Goal: Task Accomplishment & Management: Use online tool/utility

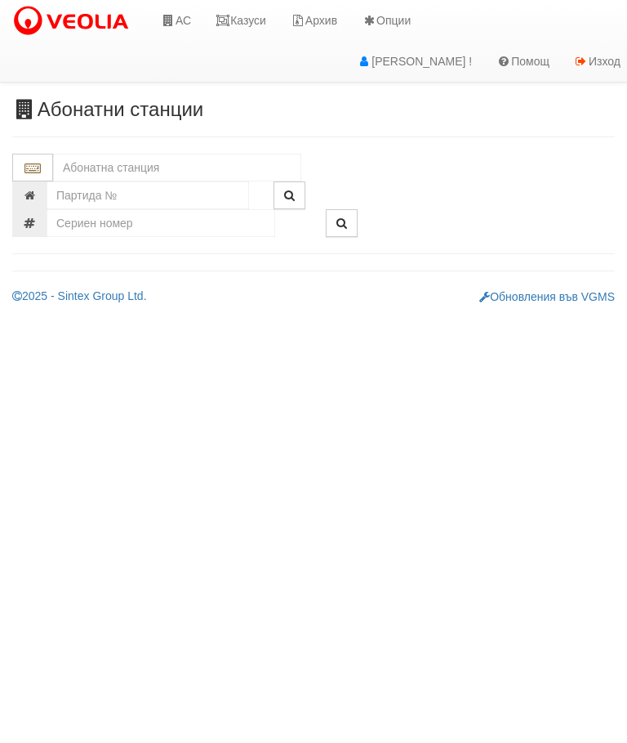
click at [86, 168] on input "text" at bounding box center [177, 168] width 248 height 28
click at [199, 187] on div "100/1 - Младост - "ВЕОЛИЯ"" at bounding box center [177, 193] width 243 height 19
type input "100/1 - Младост - "ВЕОЛИЯ""
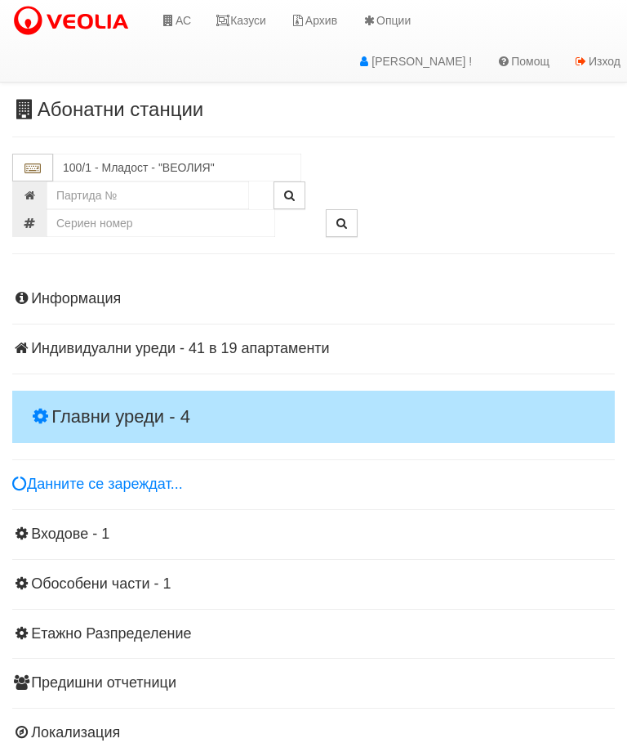
click at [59, 404] on h4 "Главни уреди - 4" at bounding box center [313, 417] width 603 height 52
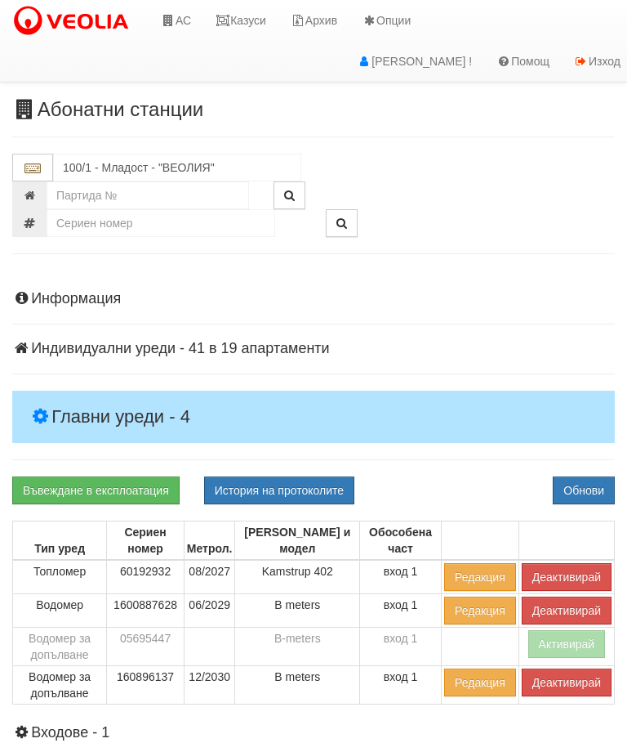
click at [577, 610] on button "Деактивирай" at bounding box center [567, 610] width 90 height 28
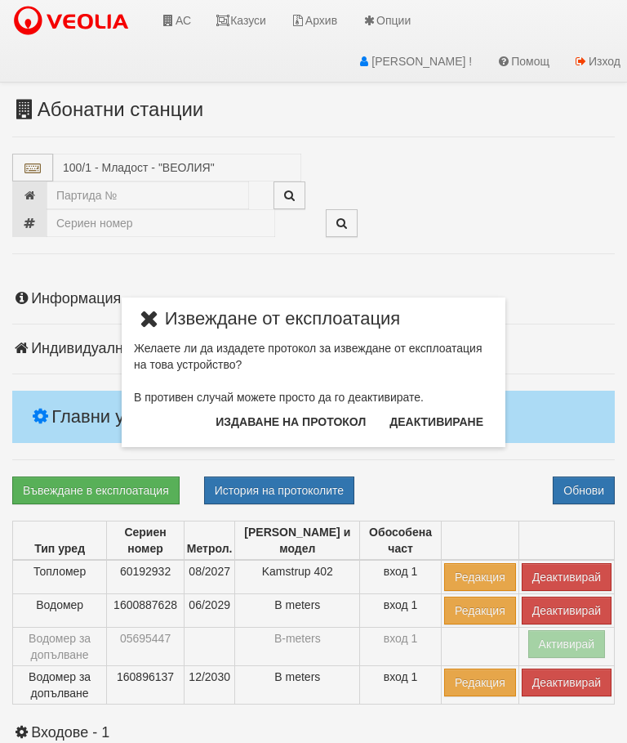
click at [333, 415] on button "Издаване на протокол" at bounding box center [291, 422] width 170 height 26
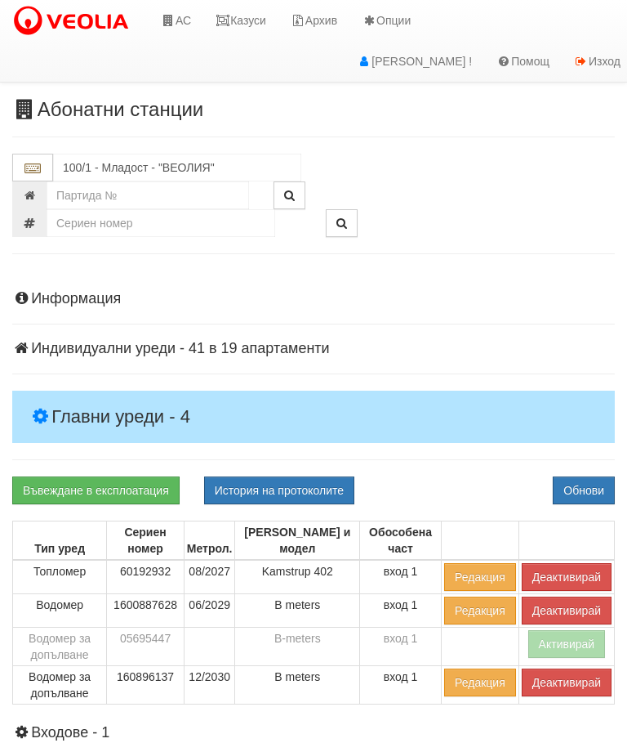
click at [607, 488] on button "Обнови" at bounding box center [584, 490] width 62 height 28
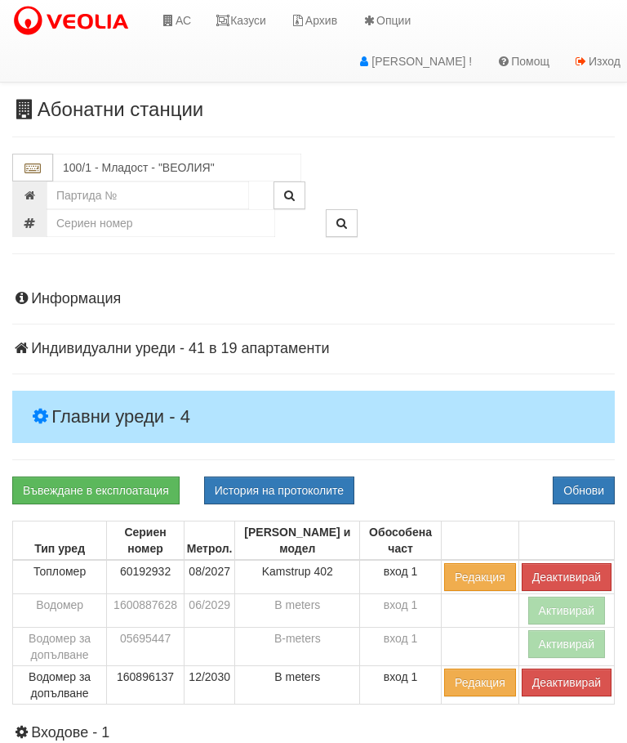
click at [78, 490] on link "Въвеждане в експлоатация" at bounding box center [95, 490] width 167 height 28
click at [590, 476] on button "Обнови" at bounding box center [584, 490] width 62 height 28
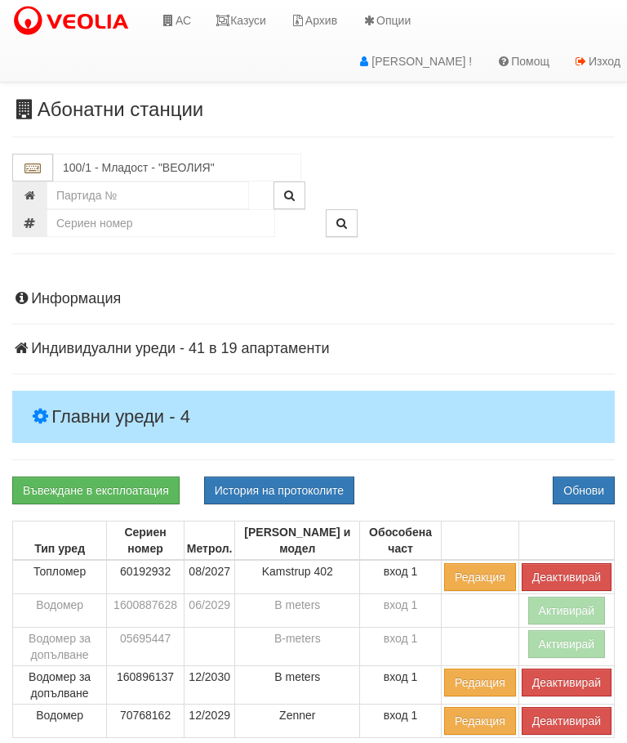
click at [243, 25] on link "Казуси" at bounding box center [240, 20] width 75 height 41
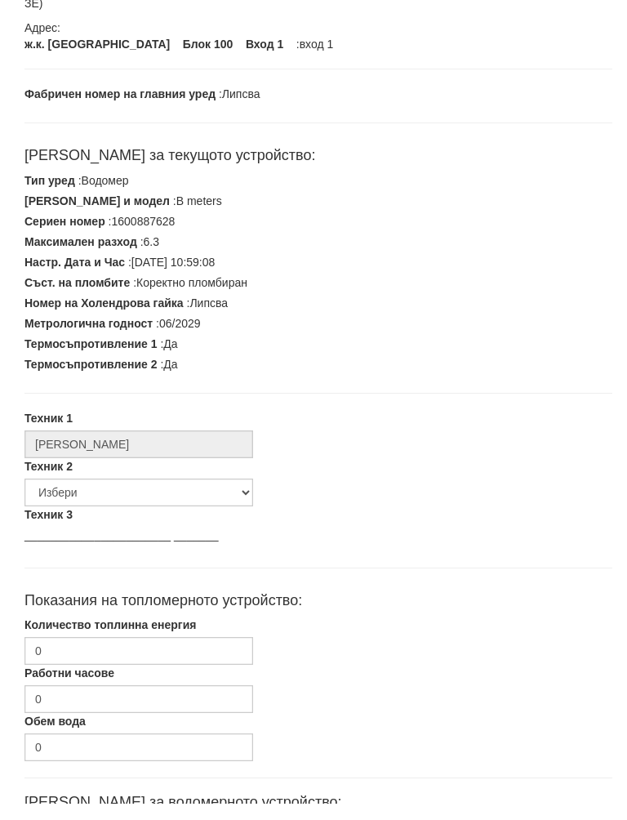
scroll to position [190, 0]
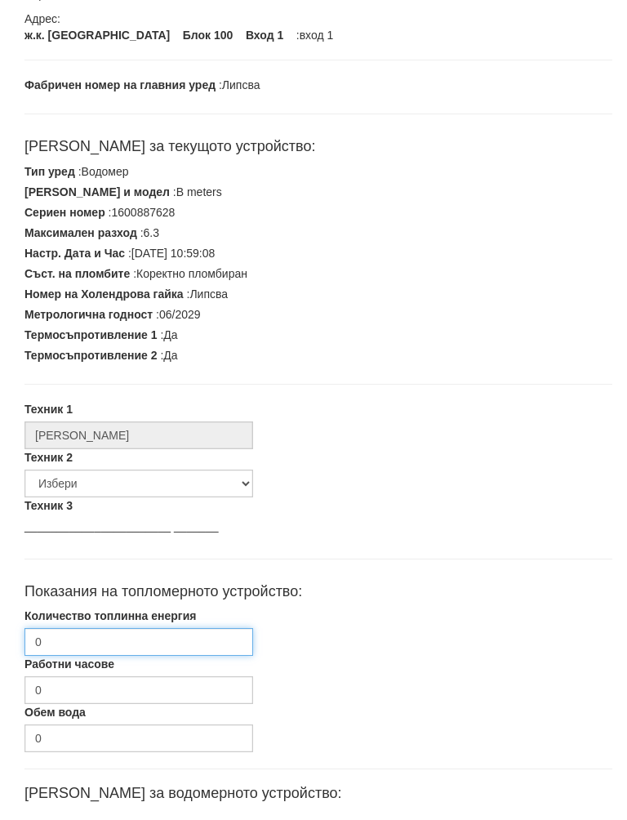
click at [101, 645] on input "0" at bounding box center [139, 659] width 229 height 28
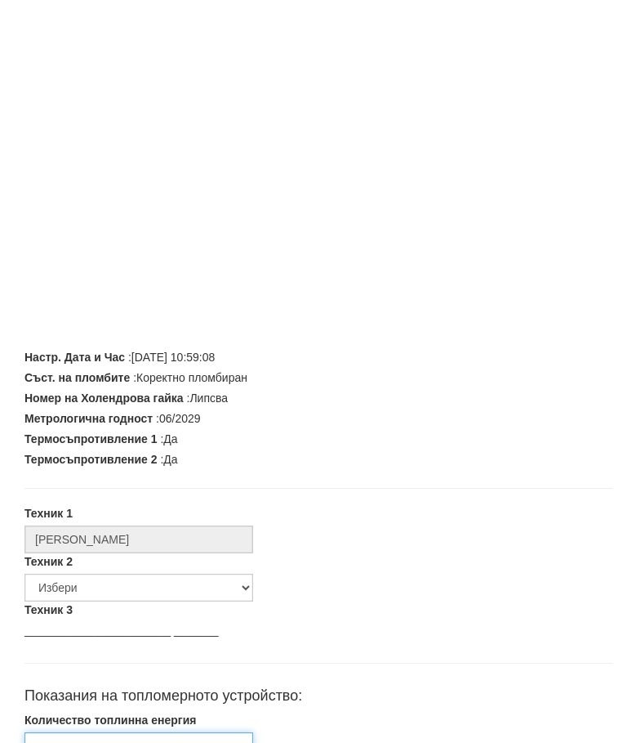
scroll to position [492, 0]
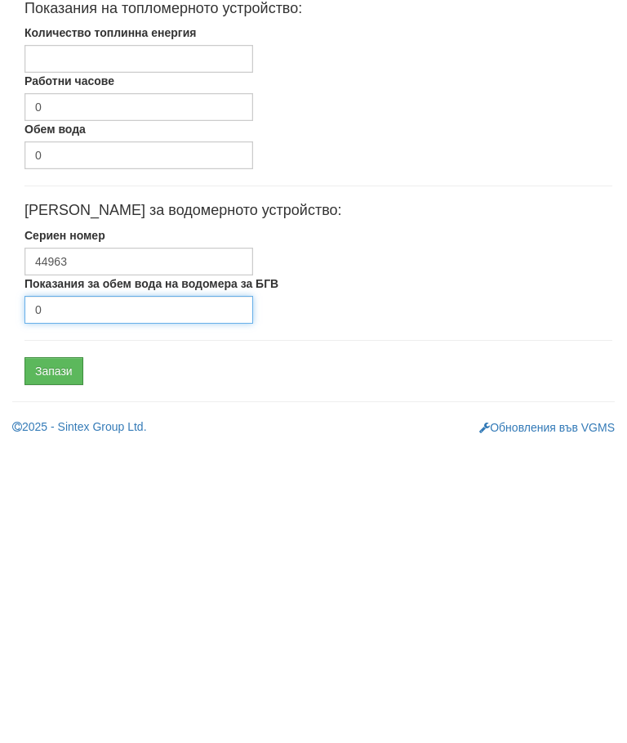
click at [100, 593] on input "0" at bounding box center [139, 607] width 229 height 28
type input "2317"
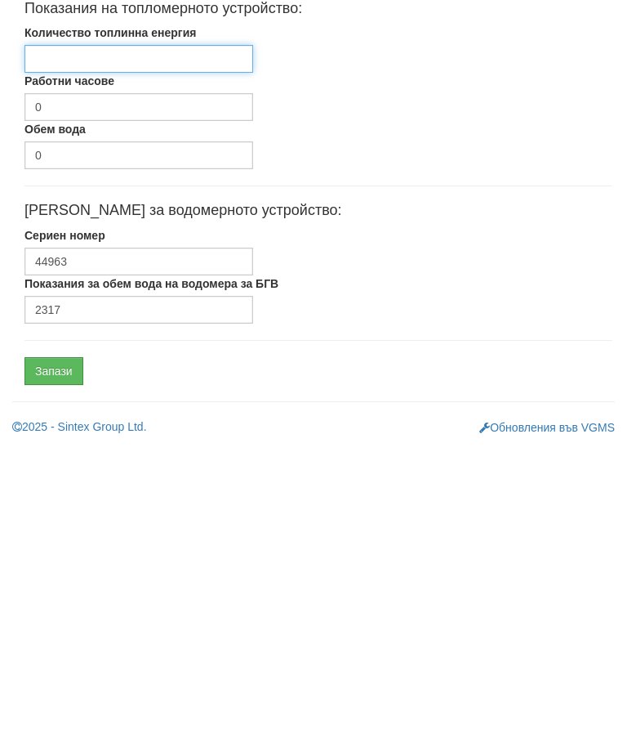
click at [95, 342] on input "Количество топлинна енергия" at bounding box center [139, 356] width 229 height 28
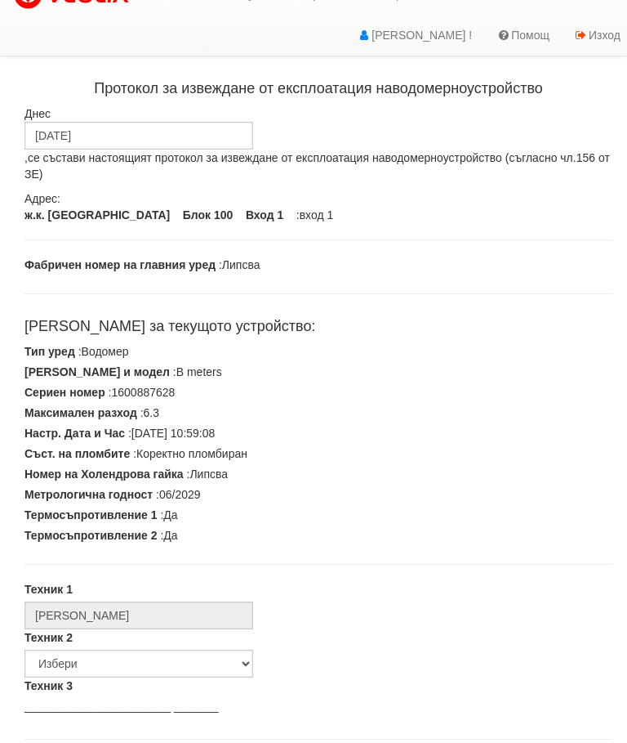
scroll to position [0, 0]
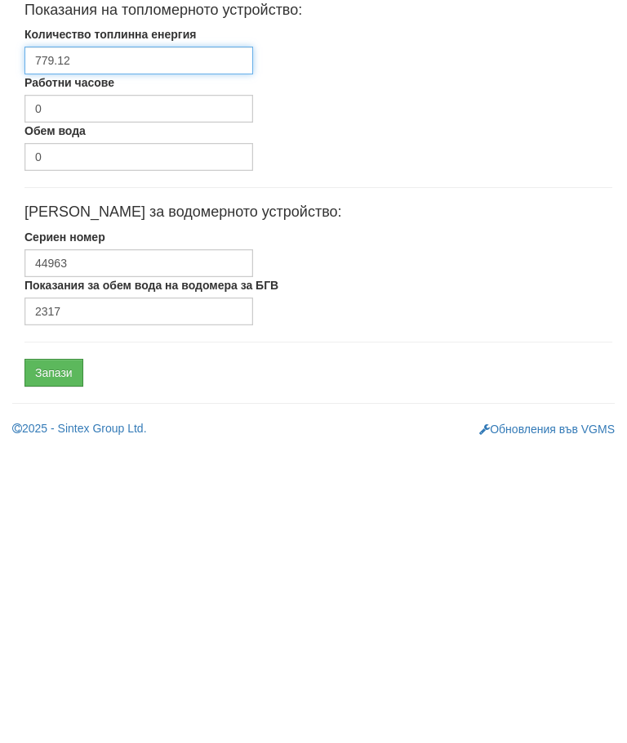
type input "779.12"
click at [47, 656] on input "Запази" at bounding box center [54, 670] width 59 height 28
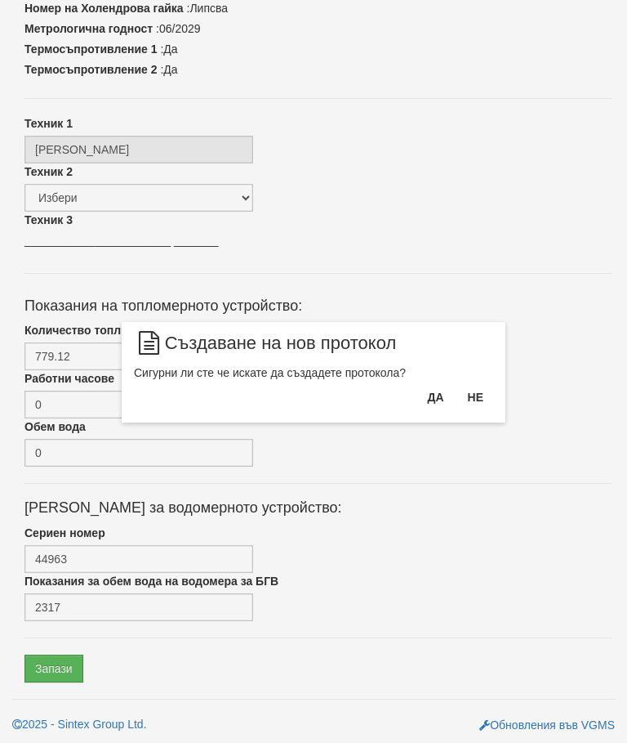
click at [436, 403] on button "Да" at bounding box center [436, 397] width 36 height 26
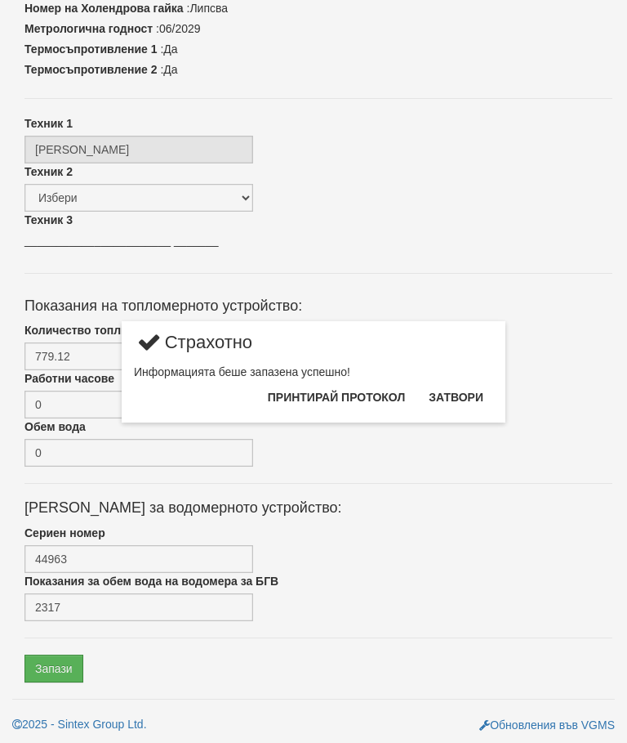
click at [465, 403] on button "Затвори" at bounding box center [456, 397] width 74 height 26
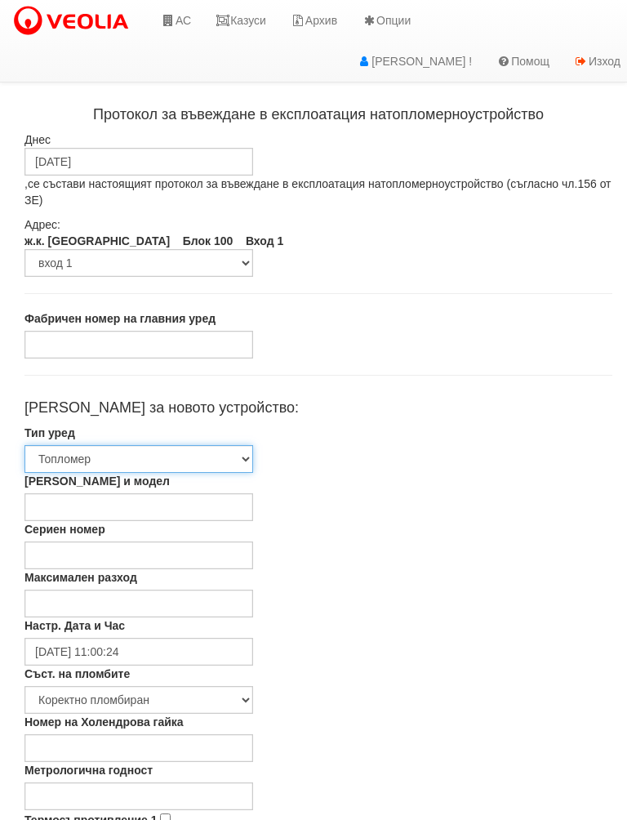
click at [211, 450] on select "Избери Топломер Водомер Водомер 2 Водомер за допълване" at bounding box center [139, 459] width 229 height 28
select select "1"
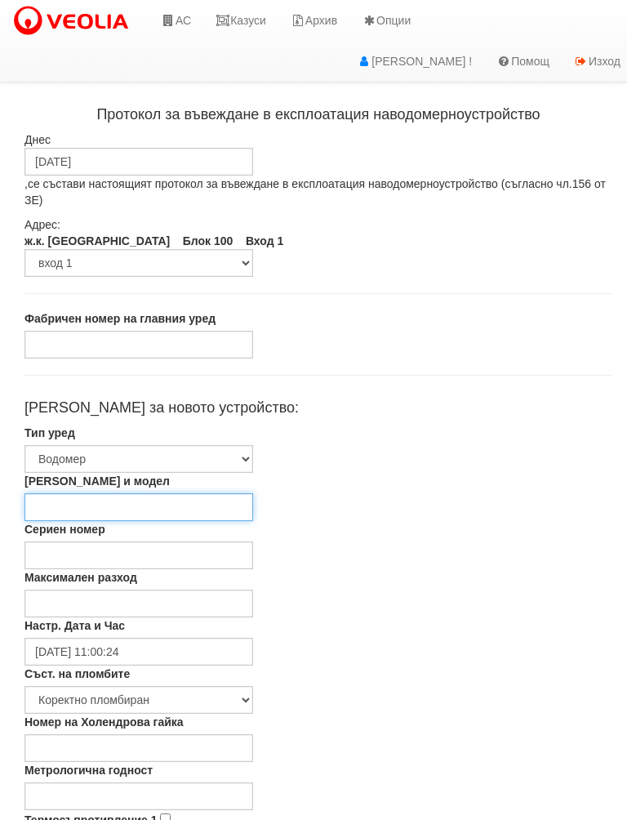
click at [202, 504] on input "Марка и модел" at bounding box center [139, 507] width 229 height 28
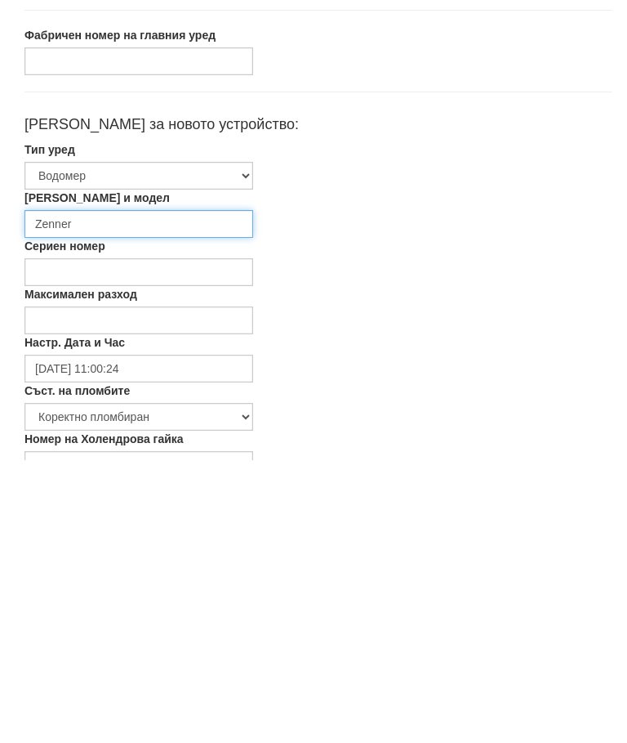
type input "Zenner"
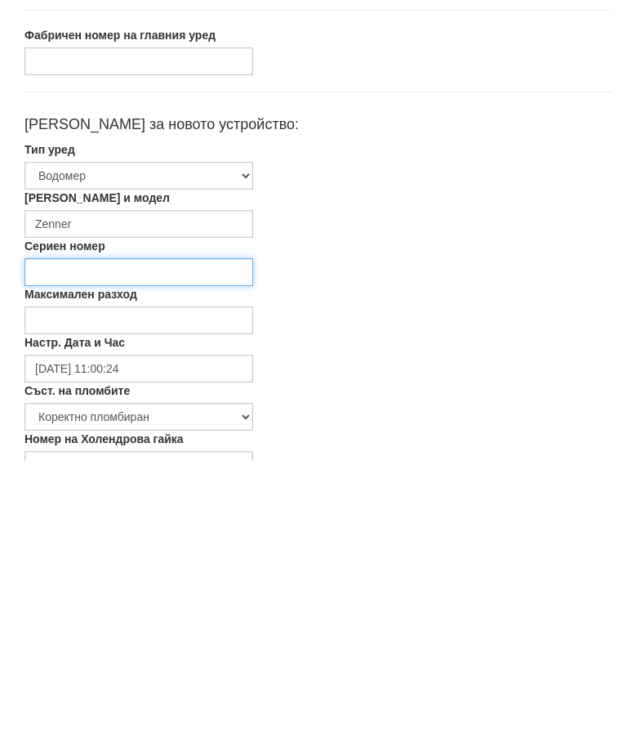
click at [169, 542] on input "Сериен номер" at bounding box center [139, 556] width 229 height 28
type input "70768162"
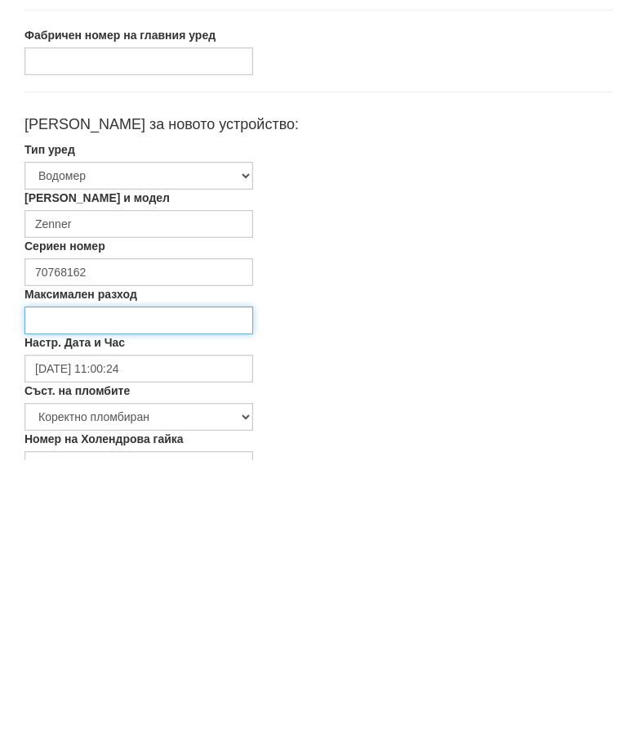
click at [196, 590] on input "Максимален разход" at bounding box center [139, 604] width 229 height 28
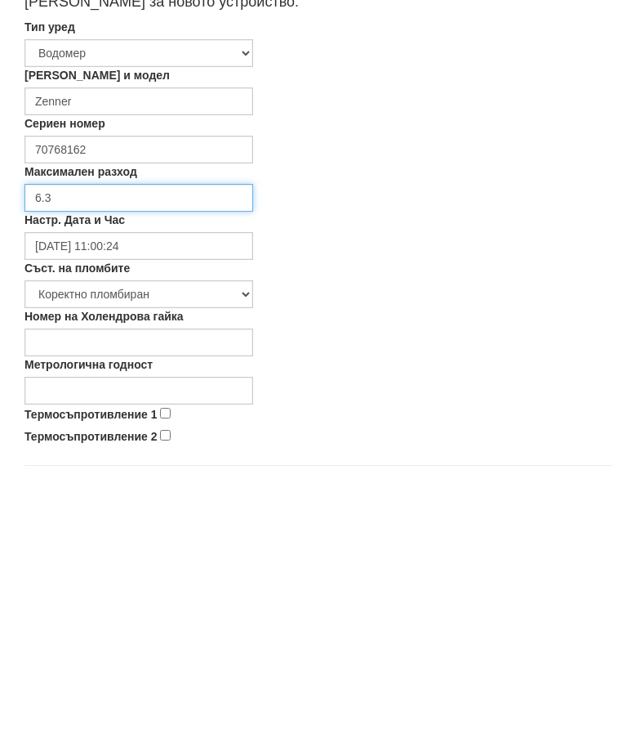
scroll to position [131, 0]
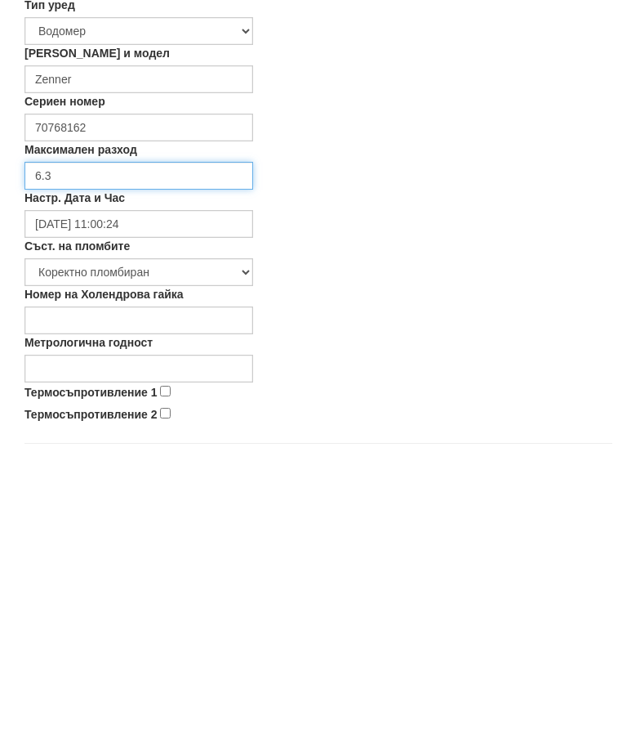
type input "6.3"
click at [163, 683] on input "Термосъпротивление 1" at bounding box center [165, 688] width 11 height 11
checkbox input "true"
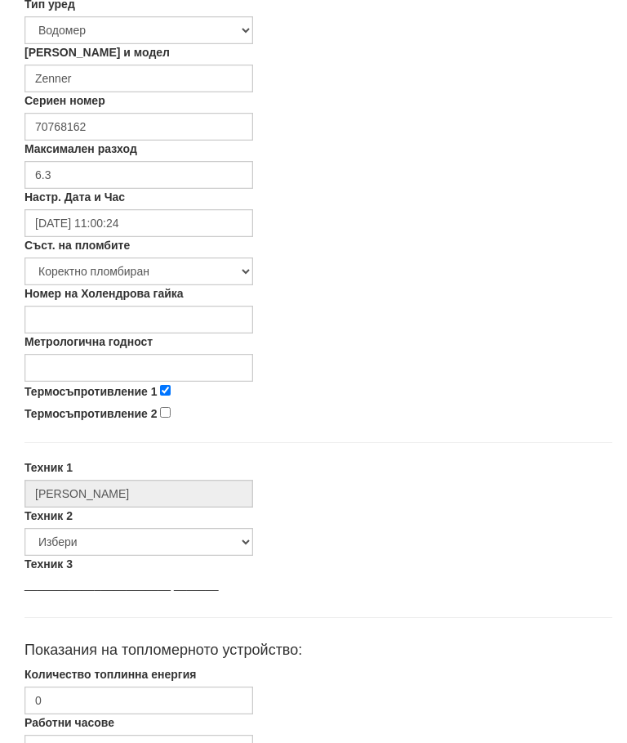
click at [171, 413] on input "Термосъпротивление 2" at bounding box center [165, 413] width 11 height 11
checkbox input "true"
click at [206, 363] on input "Метрологична годност" at bounding box center [139, 369] width 229 height 28
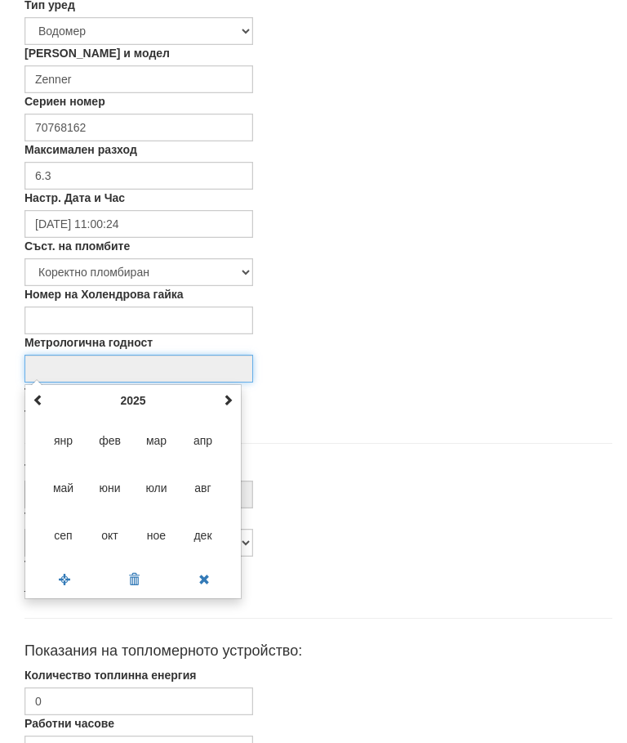
click at [230, 388] on th at bounding box center [228, 400] width 20 height 25
click at [230, 397] on span at bounding box center [227, 399] width 11 height 11
click at [222, 396] on span at bounding box center [227, 399] width 11 height 11
click at [228, 395] on span at bounding box center [227, 399] width 11 height 11
click at [203, 359] on input "Метрологична годност" at bounding box center [139, 369] width 229 height 28
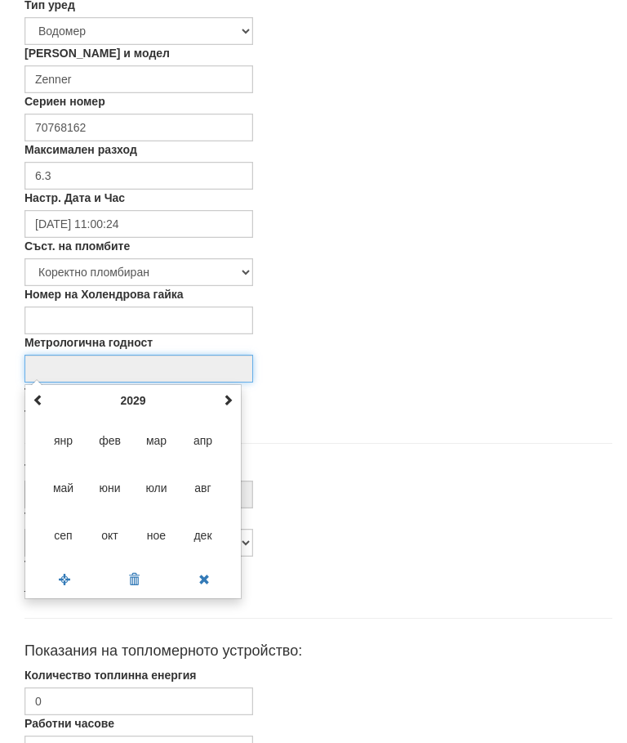
click at [202, 360] on input "Метрологична годност" at bounding box center [139, 369] width 229 height 28
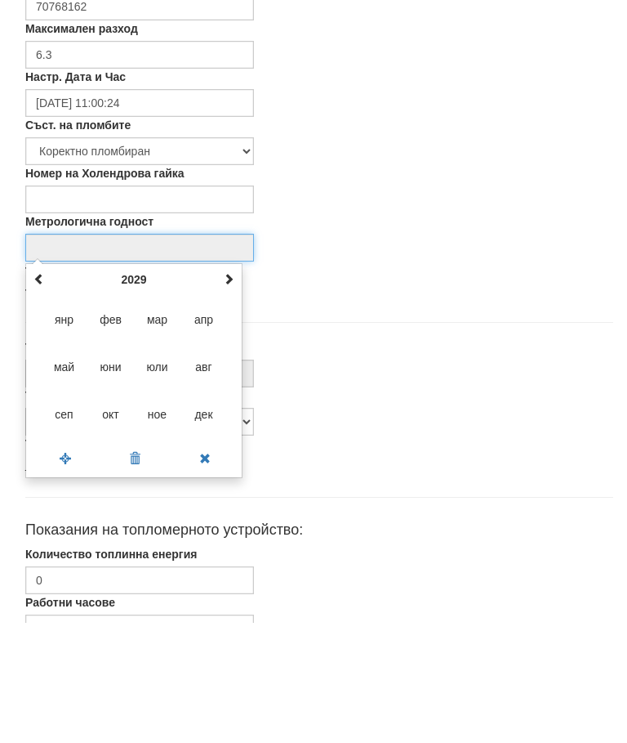
scroll to position [428, 2]
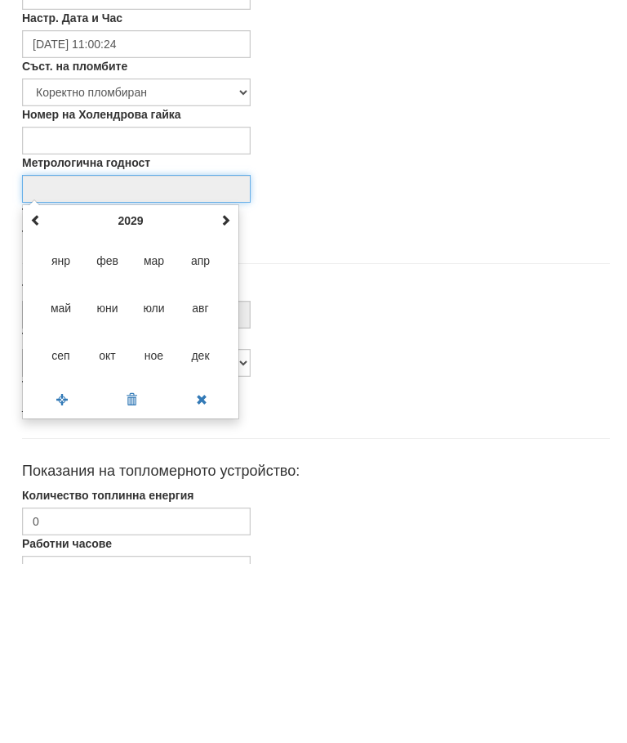
click at [200, 513] on span "дек" at bounding box center [201, 535] width 44 height 44
type input "12/2029"
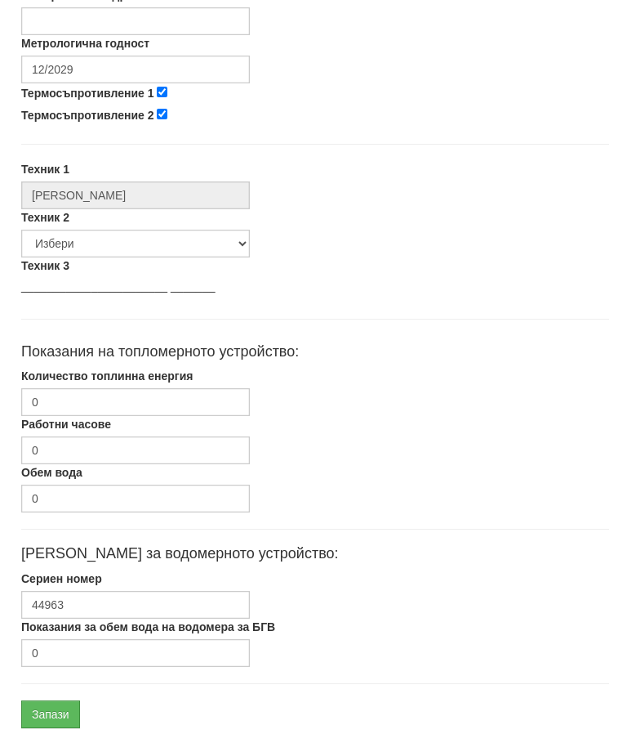
scroll to position [775, 2]
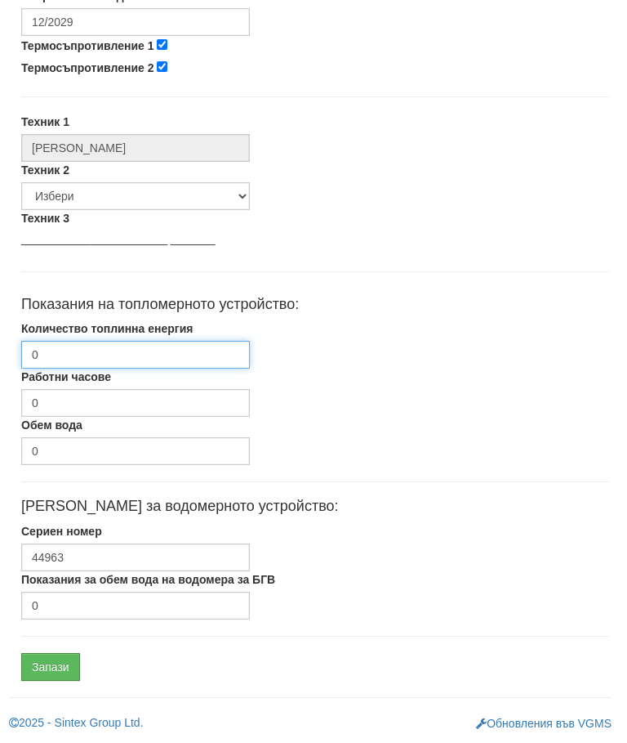
click at [206, 355] on input "0" at bounding box center [136, 355] width 229 height 28
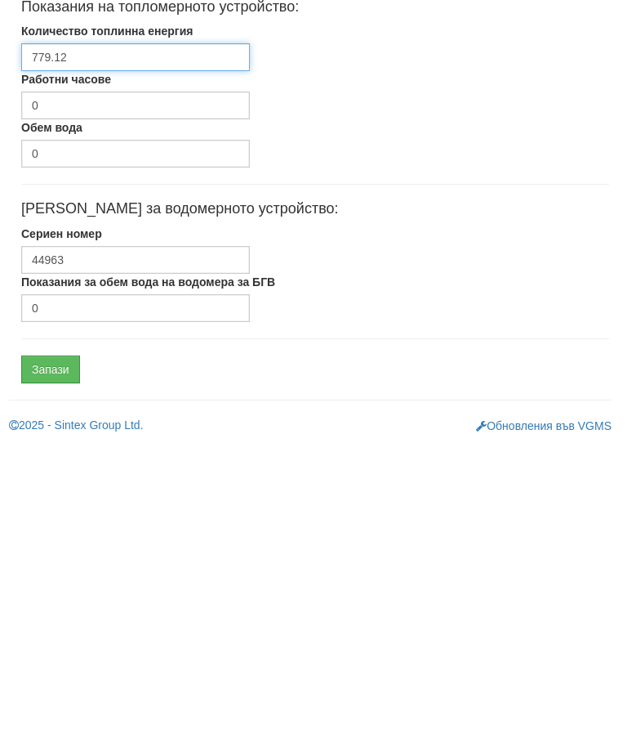
type input "779.12"
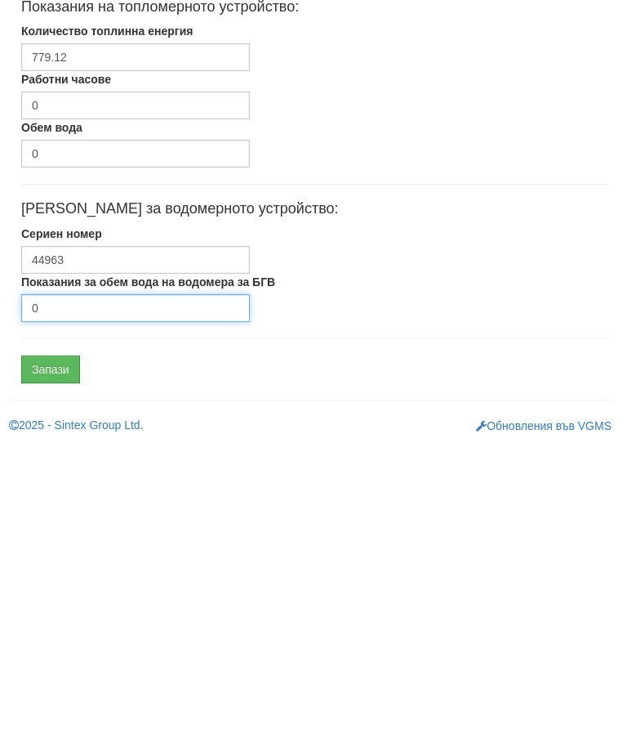
click at [99, 592] on input "0" at bounding box center [136, 606] width 229 height 28
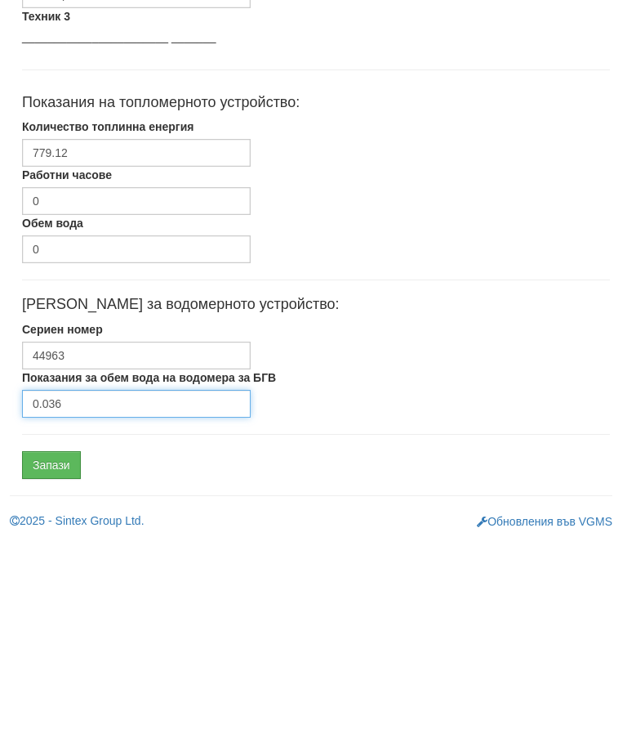
scroll to position [775, 0]
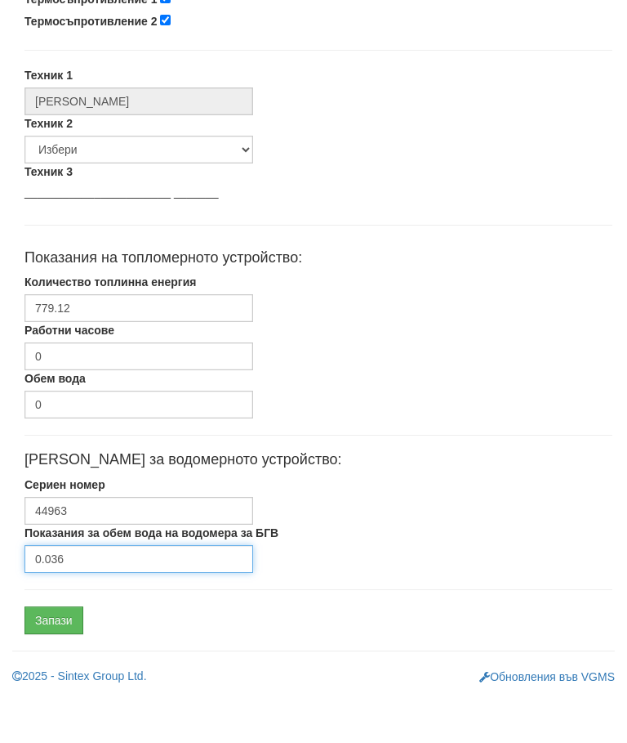
type input "0.036"
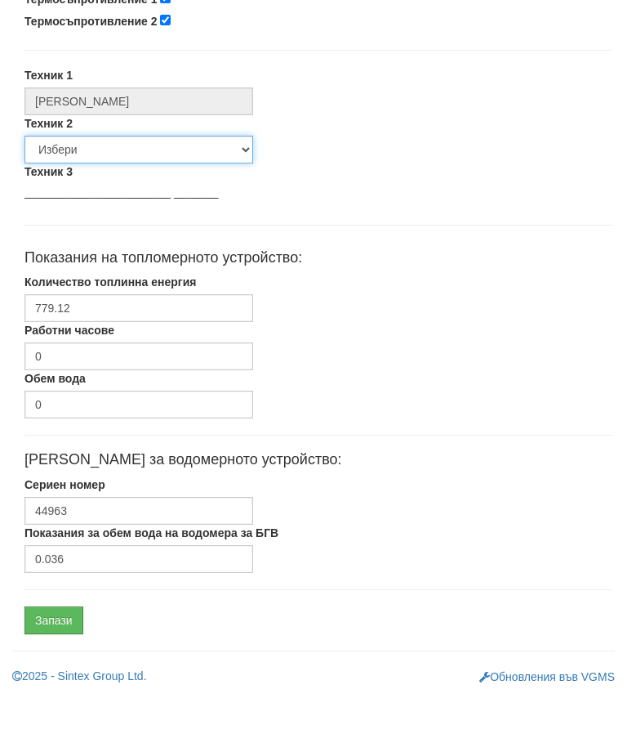
click at [120, 182] on select "Избери Недко Тодоров Дончо Дончев Георги Колчаков Илиян Любчев Христо Пенев Све…" at bounding box center [139, 196] width 229 height 28
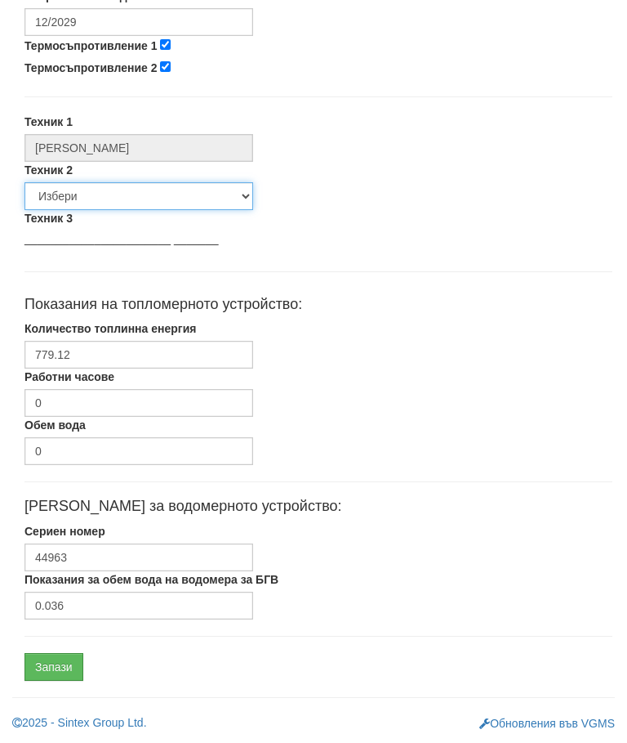
select select "00edca61-3213-4907-8f06-caa3b664f058"
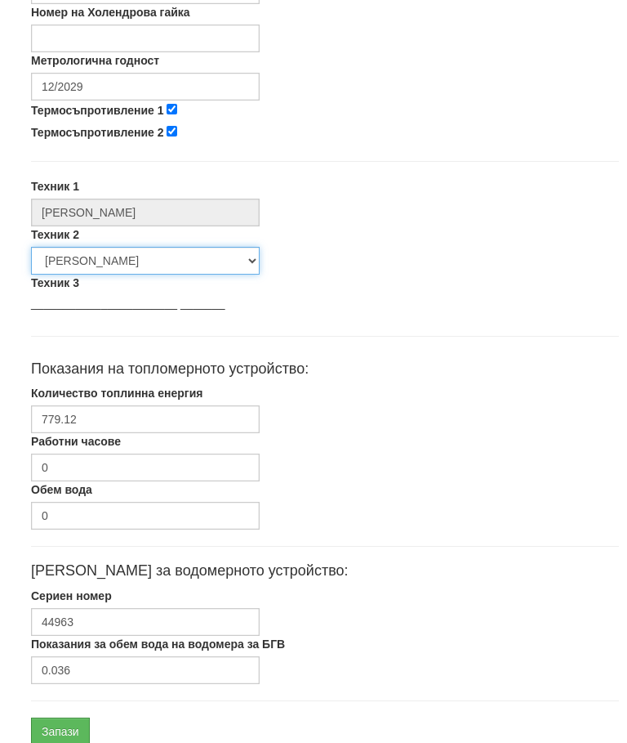
scroll to position [713, 0]
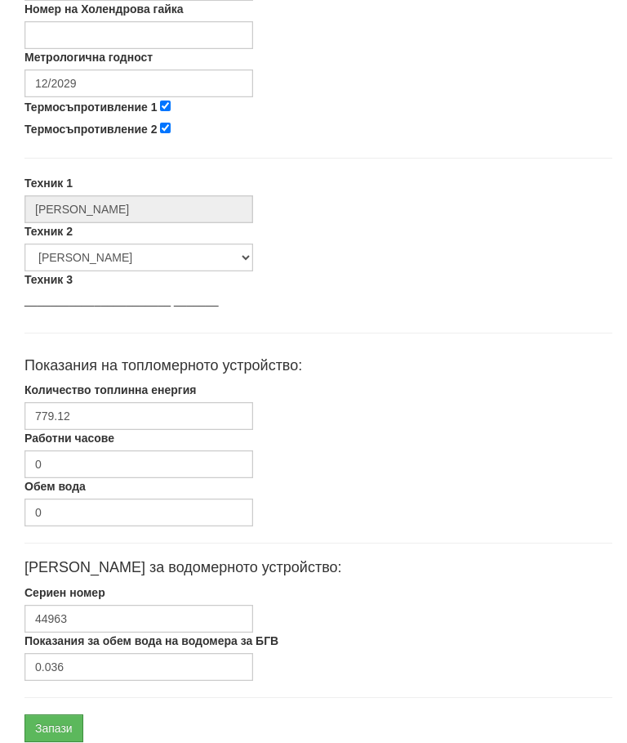
click at [47, 732] on input "Запази" at bounding box center [54, 728] width 59 height 28
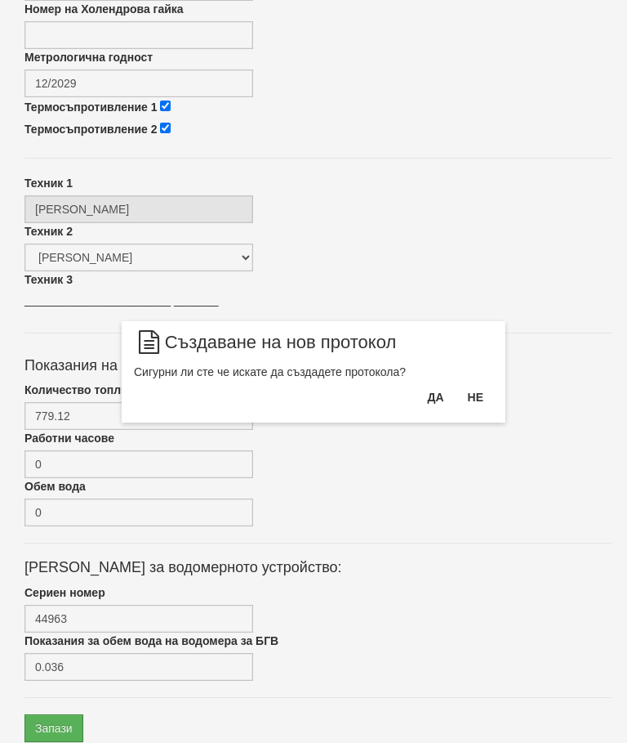
click at [437, 404] on button "Да" at bounding box center [436, 397] width 36 height 26
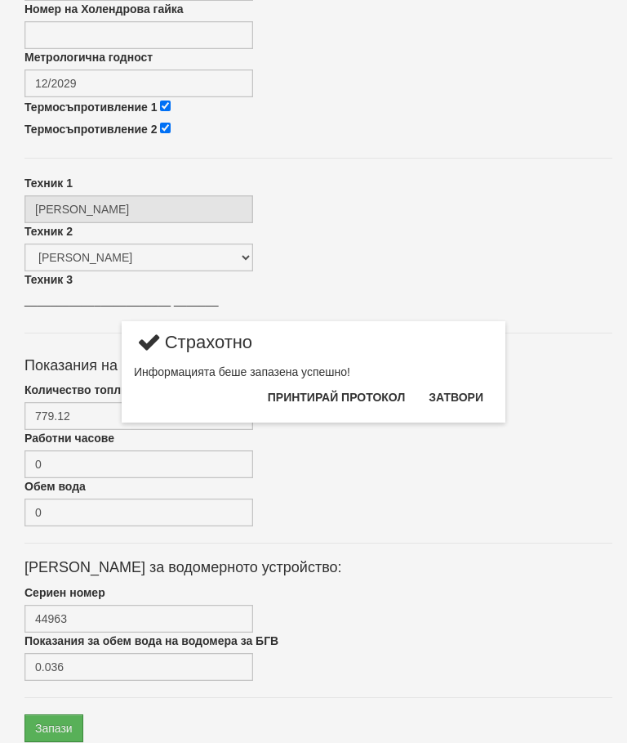
click at [466, 404] on button "Затвори" at bounding box center [456, 397] width 74 height 26
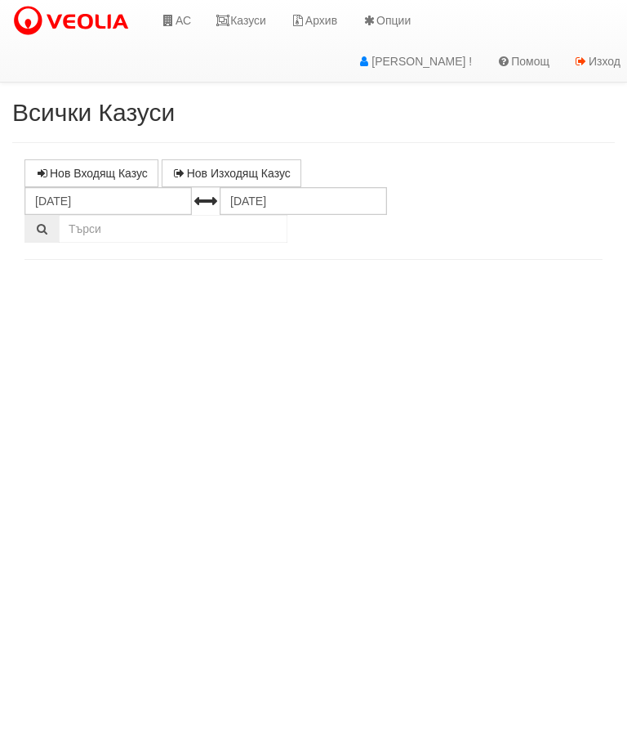
select select "10"
select select "1"
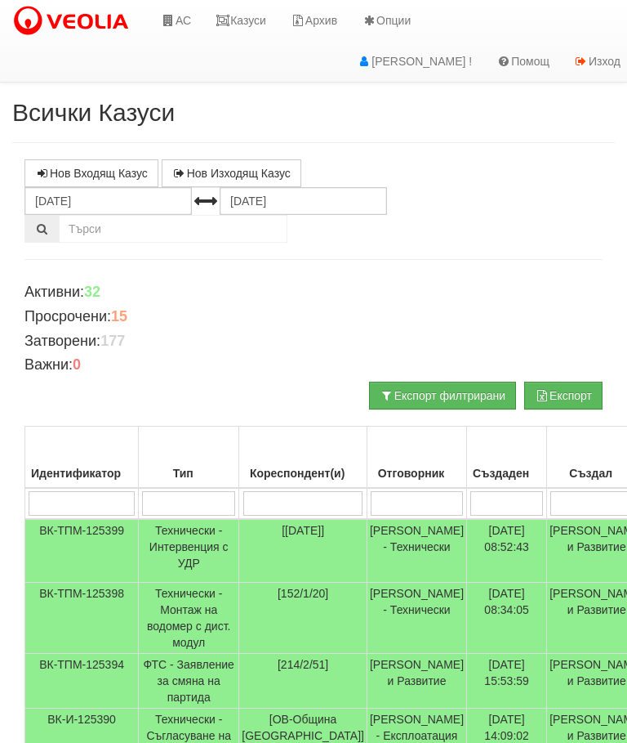
click at [256, 16] on link "Казуси" at bounding box center [240, 20] width 75 height 41
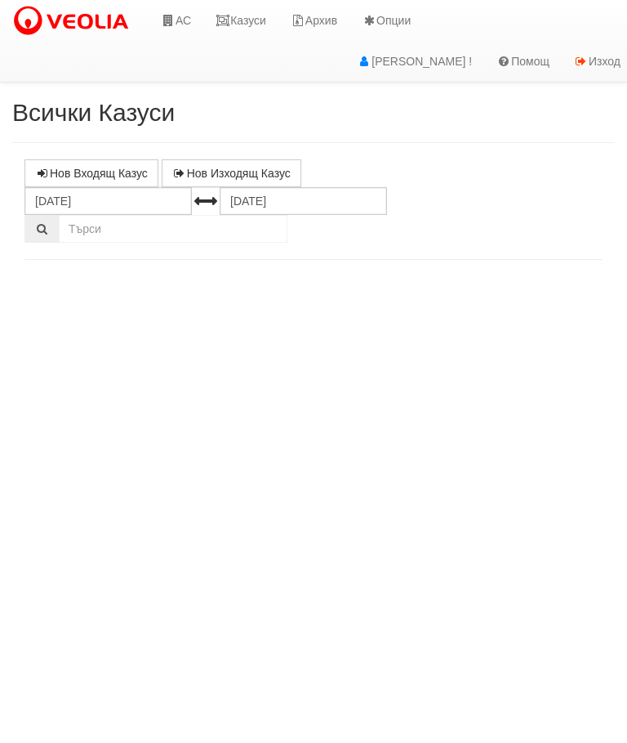
select select "10"
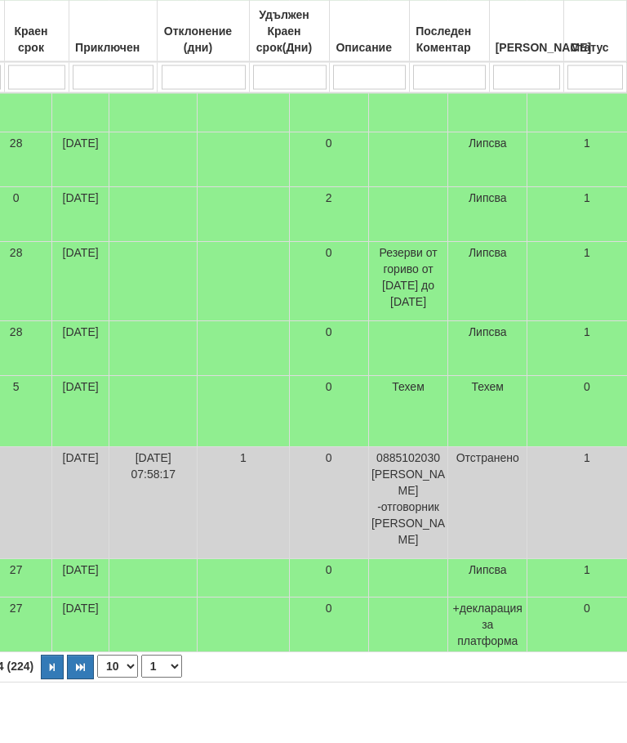
scroll to position [550, 667]
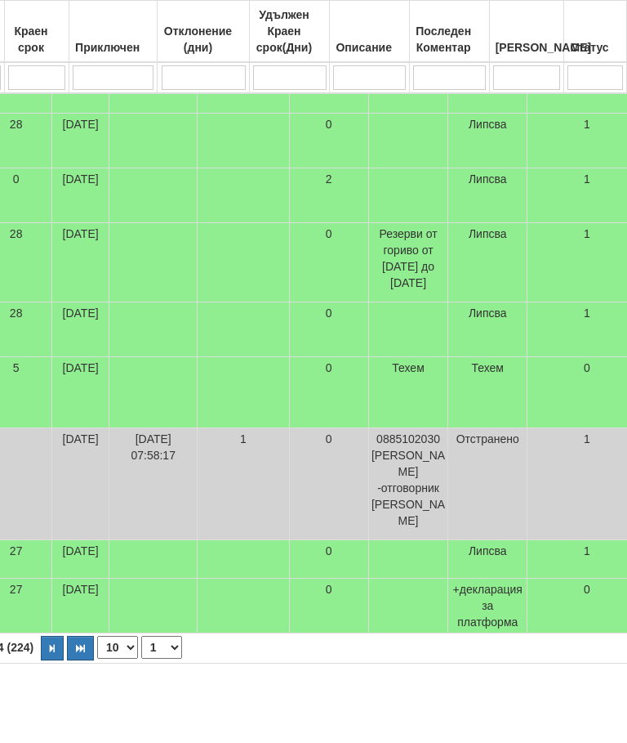
click at [41, 660] on button "button" at bounding box center [52, 648] width 23 height 25
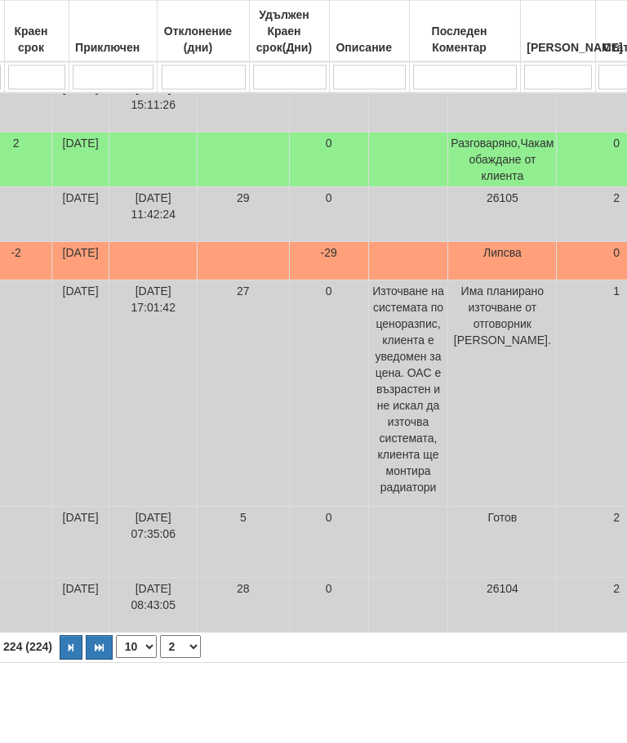
scroll to position [713, 667]
click at [60, 660] on button "button" at bounding box center [71, 648] width 23 height 25
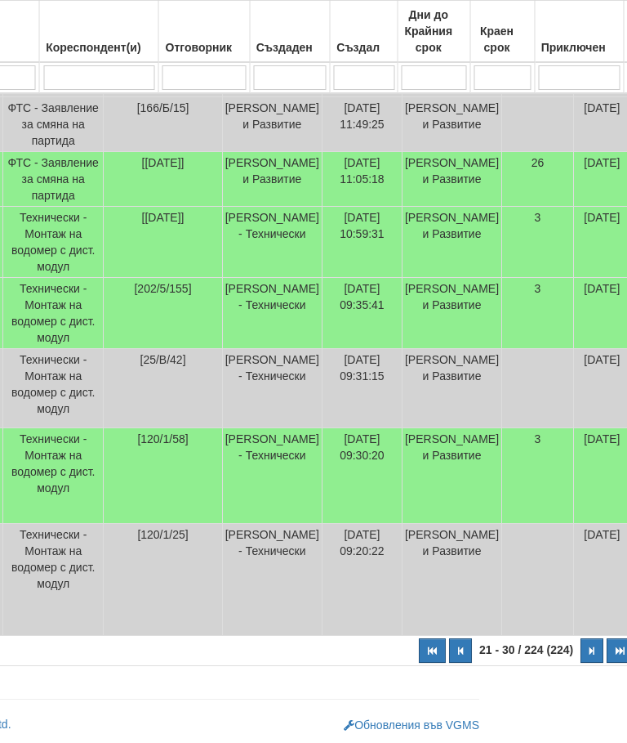
scroll to position [824, 202]
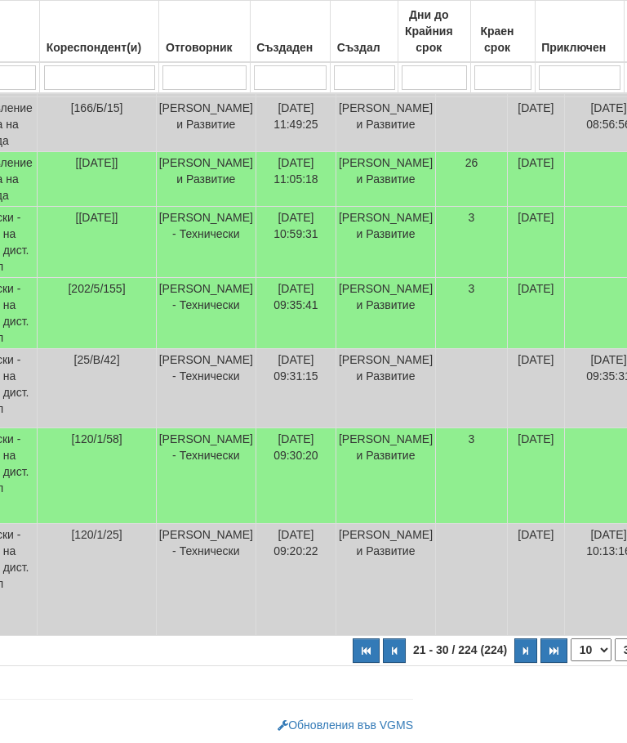
click at [515, 653] on button "button" at bounding box center [526, 650] width 23 height 25
select select "4"
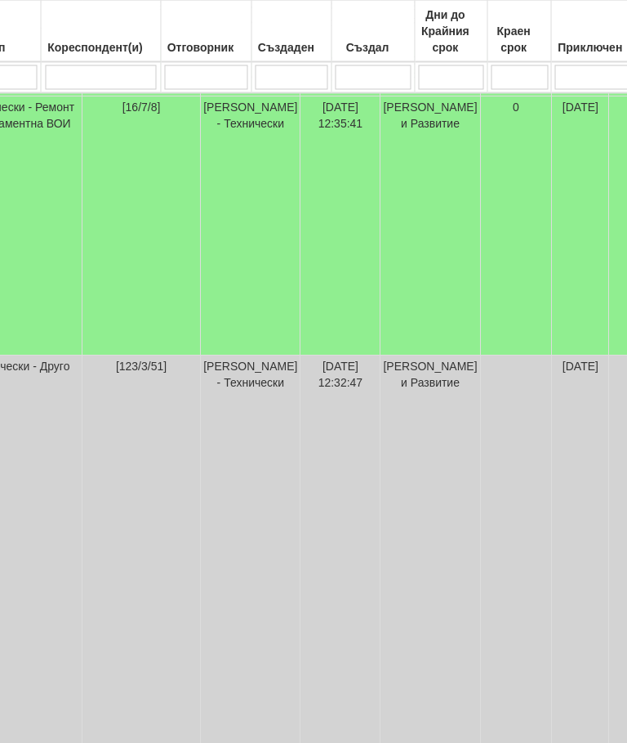
scroll to position [721, 176]
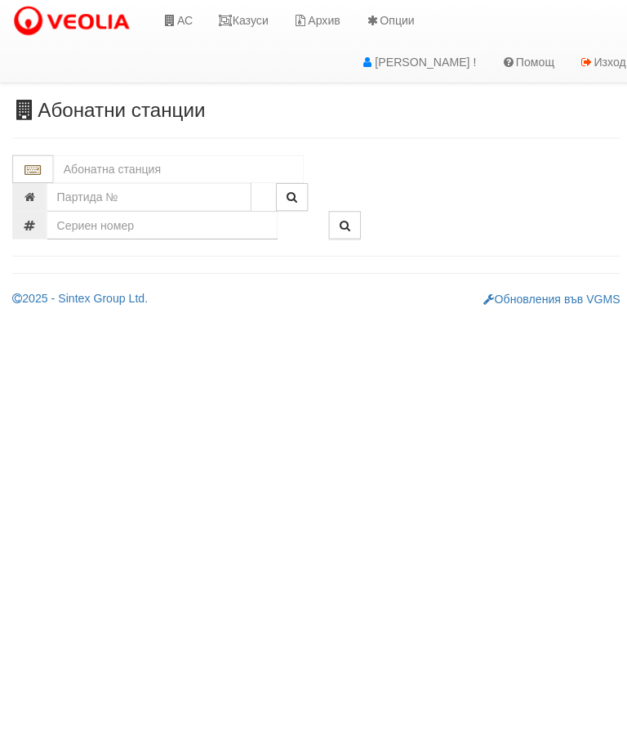
click at [248, 25] on link "Казуси" at bounding box center [240, 20] width 75 height 41
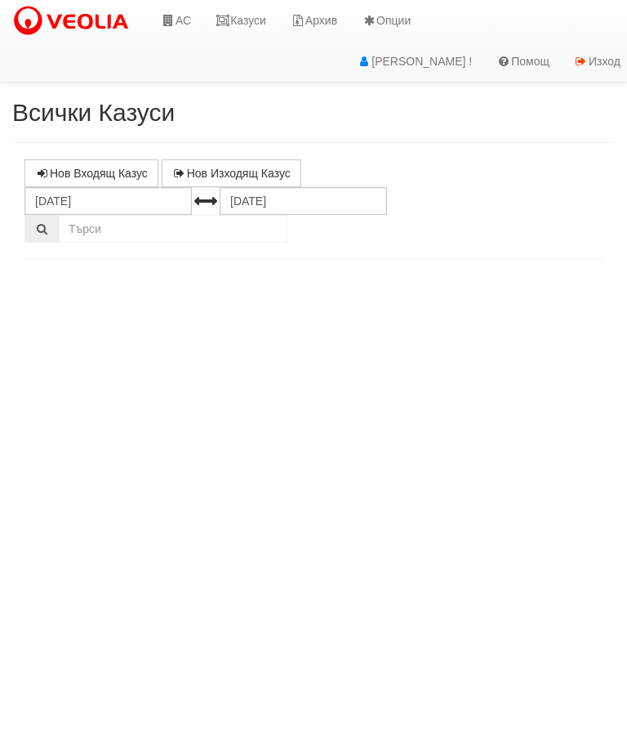
select select "10"
select select "1"
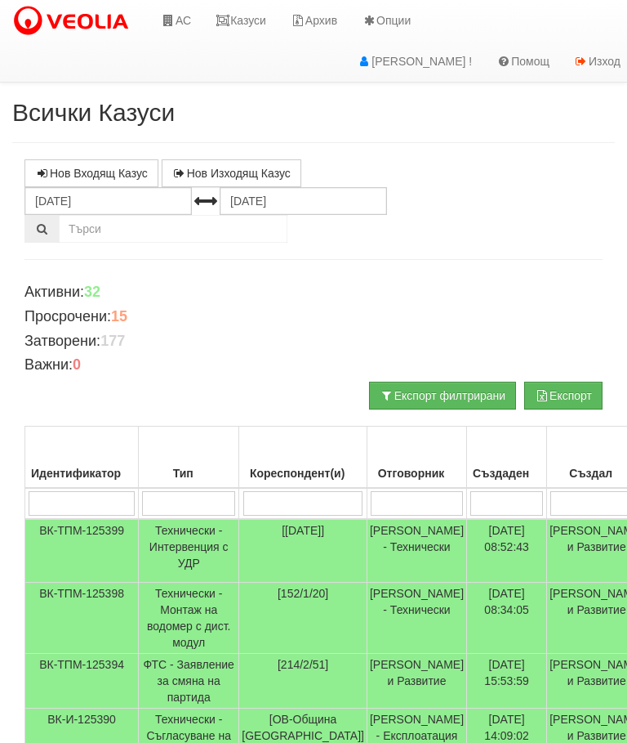
click at [243, 17] on link "Казуси" at bounding box center [240, 20] width 75 height 41
click at [252, 21] on link "Казуси" at bounding box center [240, 20] width 75 height 41
